Goal: Navigation & Orientation: Find specific page/section

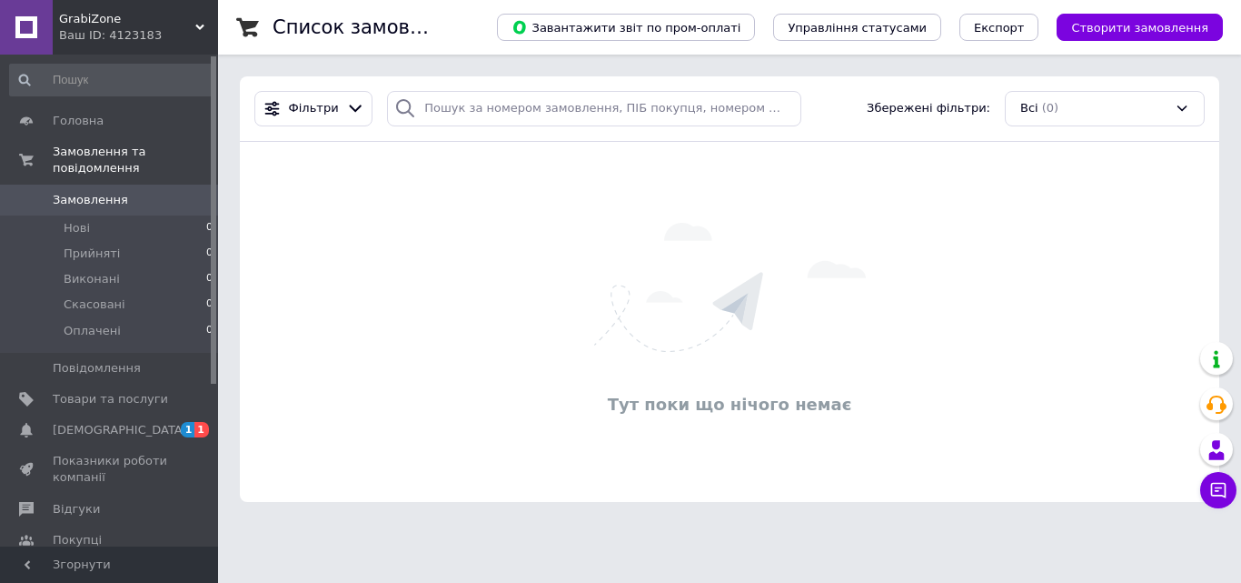
click at [103, 192] on span "Замовлення" at bounding box center [90, 200] width 75 height 16
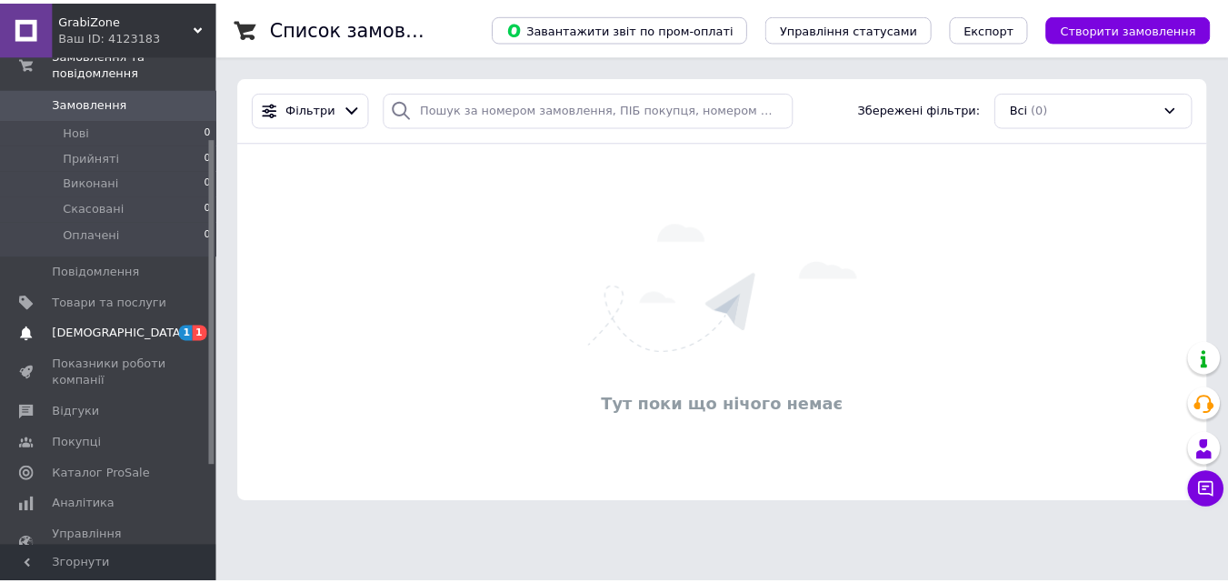
scroll to position [182, 0]
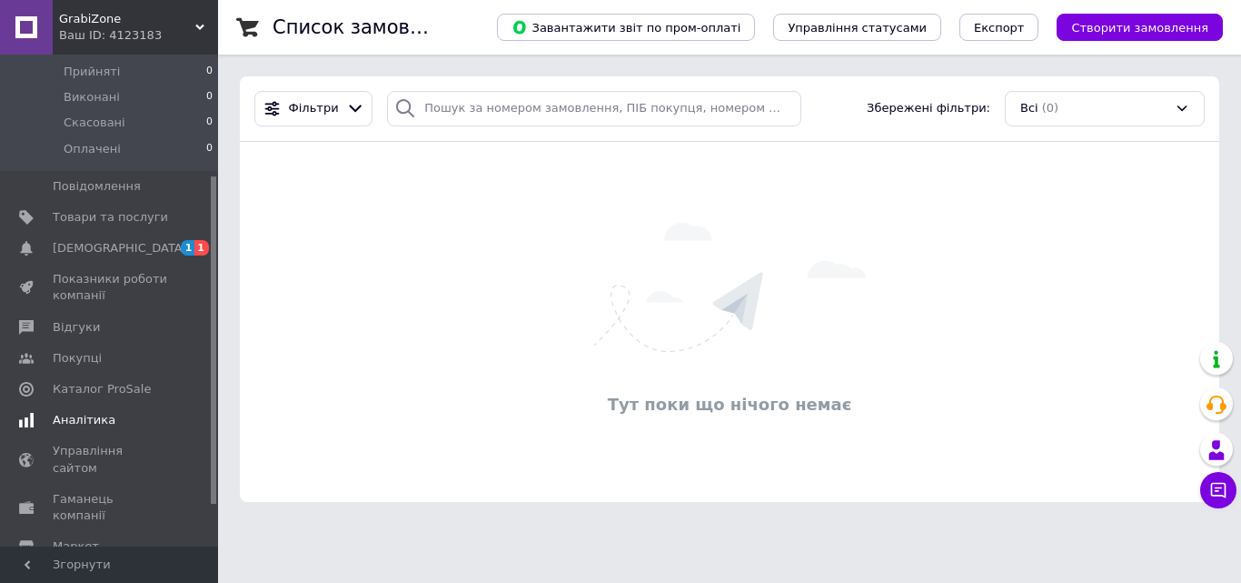
click at [112, 412] on span "Аналітика" at bounding box center [110, 420] width 115 height 16
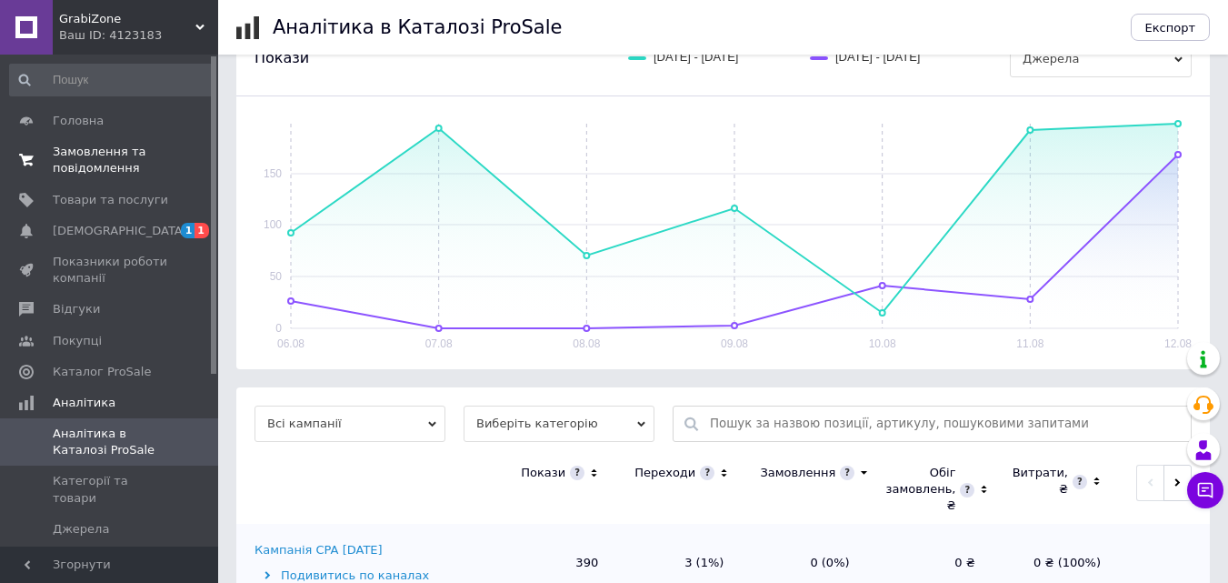
click at [125, 164] on span "Замовлення та повідомлення" at bounding box center [110, 160] width 115 height 33
